Goal: Transaction & Acquisition: Book appointment/travel/reservation

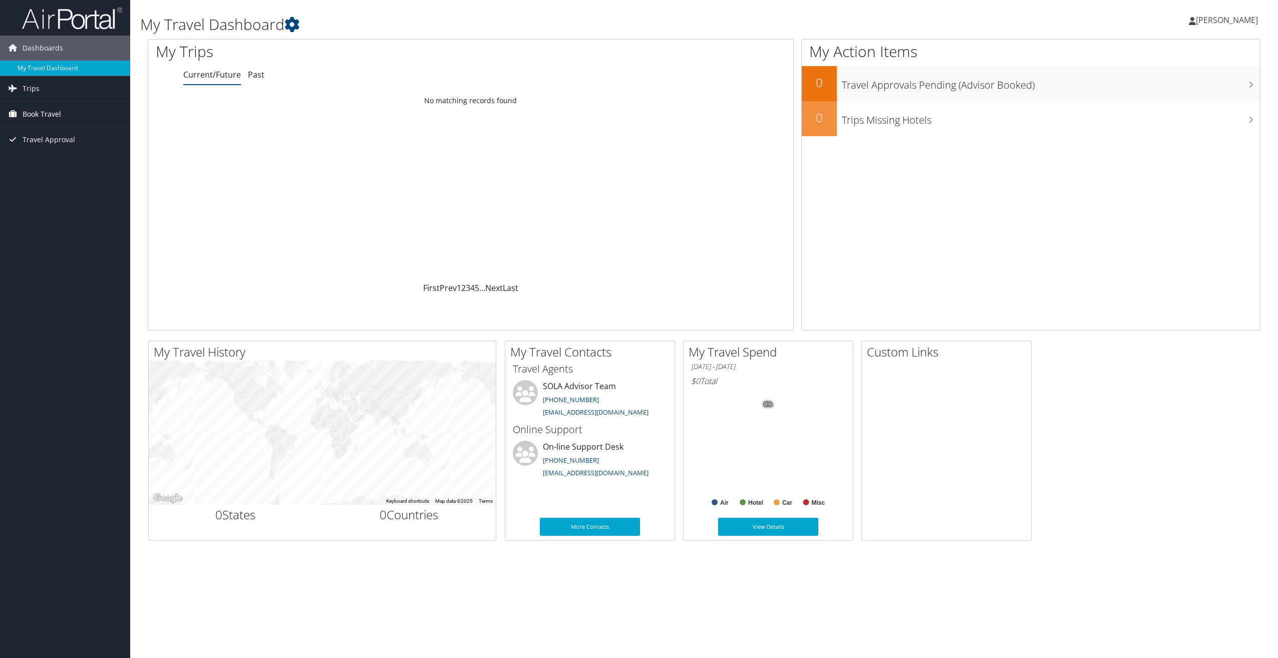
click at [57, 113] on span "Book Travel" at bounding box center [42, 114] width 39 height 25
click at [72, 146] on link "Book/Manage Online Trips" at bounding box center [65, 149] width 130 height 15
click at [1216, 22] on span "[PERSON_NAME]" at bounding box center [1227, 20] width 62 height 11
click at [1161, 168] on link "Sign Out" at bounding box center [1202, 163] width 112 height 17
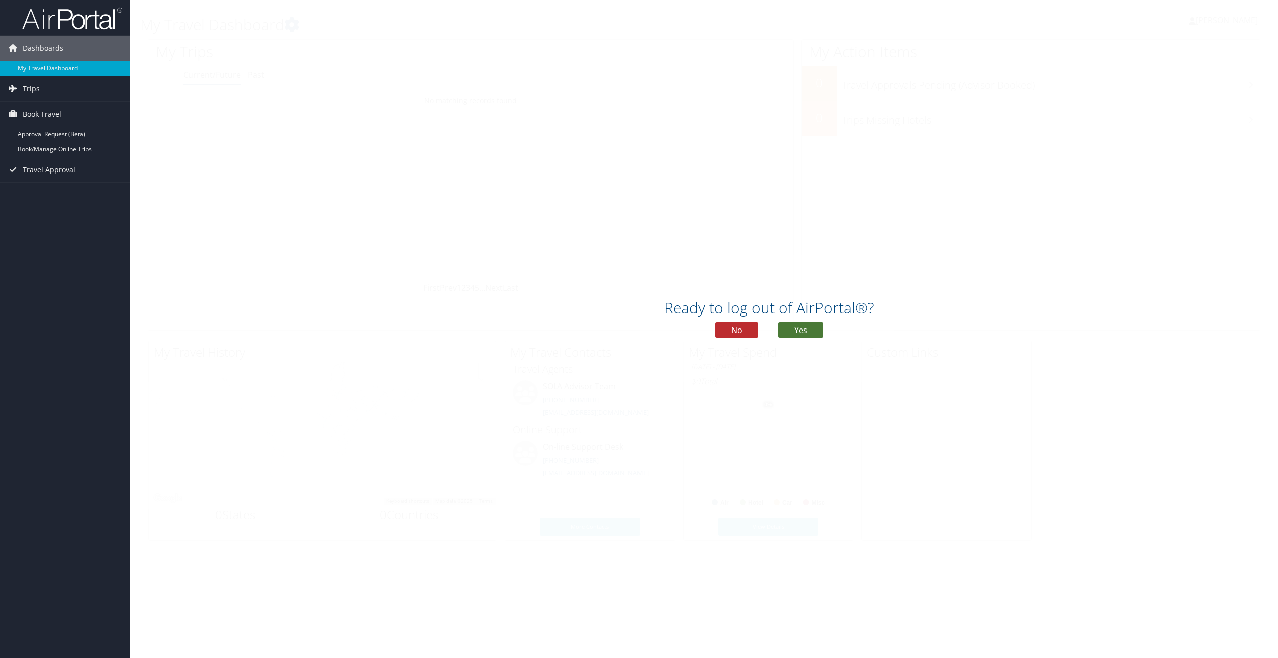
click at [791, 327] on button "Yes" at bounding box center [800, 329] width 45 height 15
